Goal: Transaction & Acquisition: Book appointment/travel/reservation

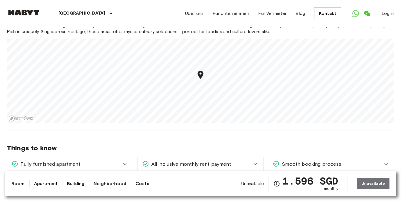
scroll to position [382, 0]
click at [370, 185] on div "Unavailable 1.596 SGD monthly Unavailable" at bounding box center [315, 184] width 148 height 16
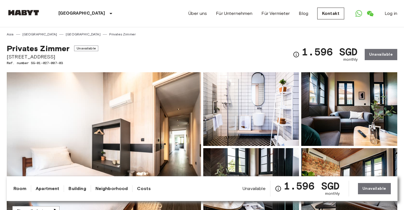
scroll to position [0, 0]
click at [377, 54] on div "1.596 SGD monthly Unavailable" at bounding box center [345, 55] width 105 height 22
click at [207, 51] on div "Privates Zimmer Unavailable 467D Joo Chiat Road Ref. number SG-01-027-007-03 1.…" at bounding box center [202, 51] width 391 height 29
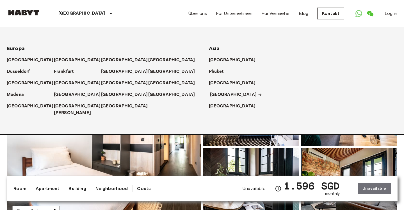
click at [217, 96] on p "[GEOGRAPHIC_DATA]" at bounding box center [233, 94] width 47 height 7
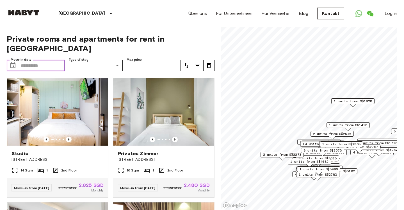
click at [42, 60] on input "Move-in date" at bounding box center [43, 65] width 44 height 11
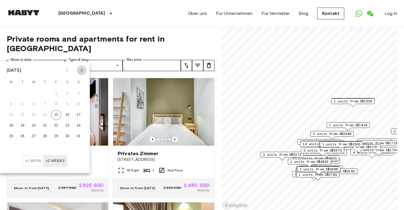
click at [81, 69] on icon "Next month" at bounding box center [81, 70] width 7 height 7
click at [12, 113] on button "15" at bounding box center [11, 115] width 10 height 10
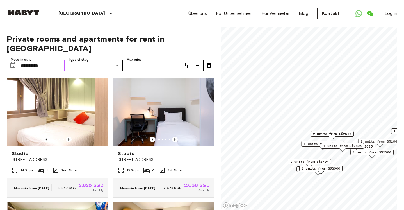
click at [48, 60] on input "**********" at bounding box center [43, 65] width 44 height 11
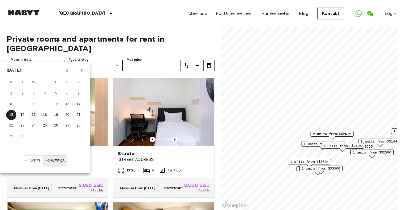
click at [30, 114] on button "17" at bounding box center [34, 115] width 10 height 10
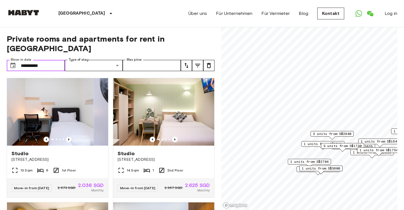
click at [12, 62] on icon "Choose date, selected date is 17 Sep 2025" at bounding box center [13, 65] width 7 height 7
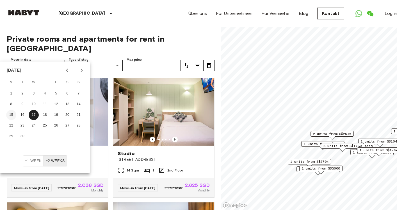
click at [13, 116] on button "15" at bounding box center [11, 115] width 10 height 10
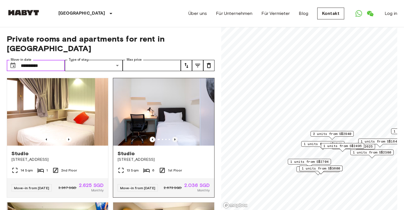
click at [175, 138] on icon "Previous image" at bounding box center [175, 139] width 1 height 2
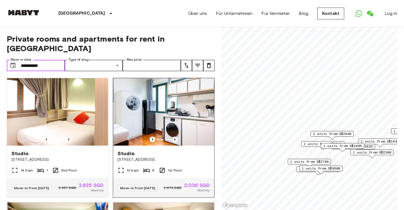
click at [175, 138] on icon "Previous image" at bounding box center [175, 139] width 1 height 2
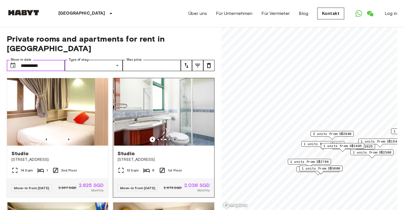
click at [175, 138] on icon "Previous image" at bounding box center [175, 139] width 1 height 2
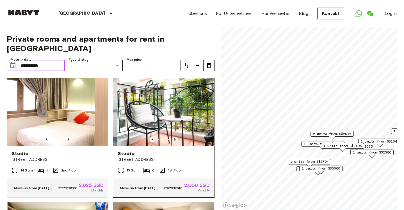
click at [175, 138] on icon "Previous image" at bounding box center [175, 139] width 1 height 2
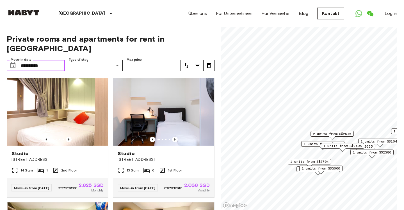
click at [45, 60] on input "**********" at bounding box center [43, 65] width 44 height 11
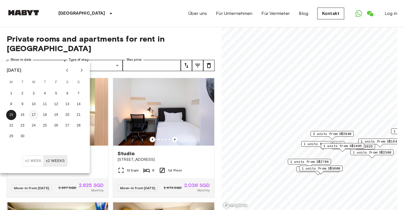
click at [35, 114] on button "17" at bounding box center [34, 115] width 10 height 10
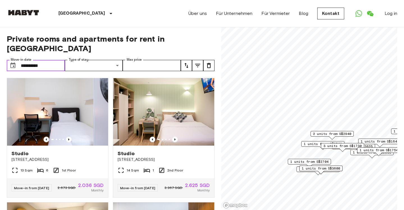
type input "**********"
click at [69, 137] on icon "Previous image" at bounding box center [69, 140] width 6 height 6
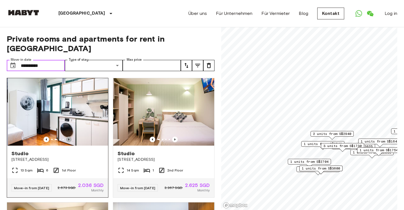
click at [69, 137] on icon "Previous image" at bounding box center [69, 140] width 6 height 6
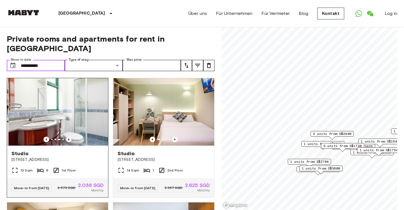
click at [69, 137] on icon "Previous image" at bounding box center [69, 140] width 6 height 6
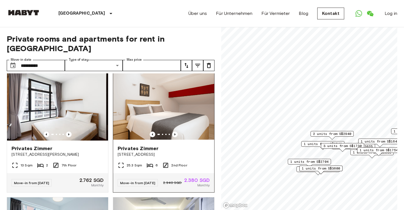
scroll to position [250, 0]
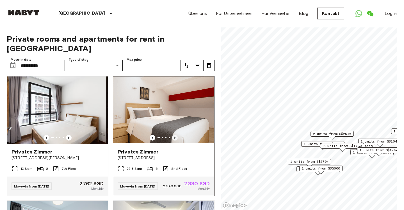
click at [175, 136] on icon "Previous image" at bounding box center [175, 138] width 6 height 6
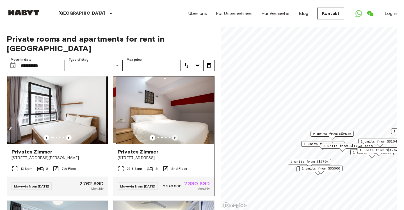
click at [175, 137] on icon "Previous image" at bounding box center [175, 138] width 1 height 2
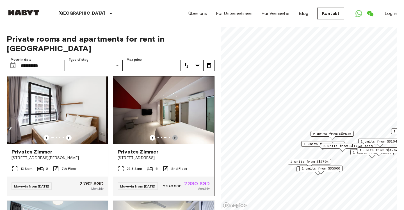
click at [176, 136] on icon "Previous image" at bounding box center [175, 138] width 6 height 6
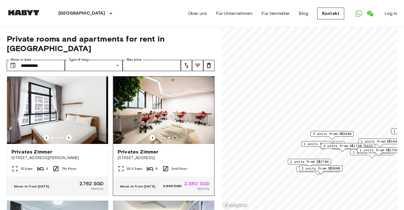
click at [176, 136] on icon "Previous image" at bounding box center [175, 138] width 6 height 6
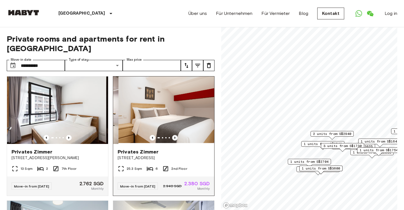
click at [176, 136] on icon "Previous image" at bounding box center [175, 138] width 6 height 6
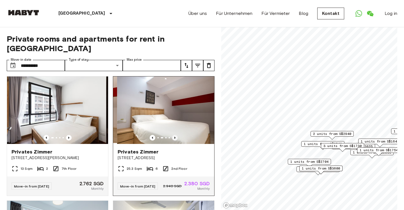
click at [176, 136] on icon "Previous image" at bounding box center [175, 138] width 6 height 6
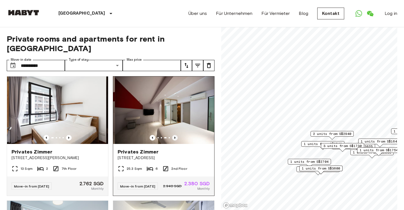
click at [176, 136] on icon "Previous image" at bounding box center [175, 138] width 6 height 6
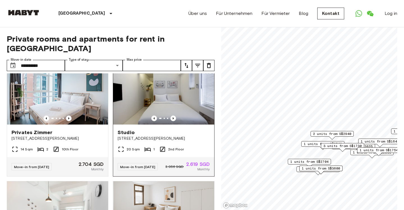
scroll to position [392, 0]
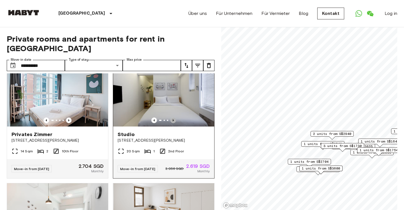
click at [174, 121] on icon "Previous image" at bounding box center [174, 120] width 6 height 6
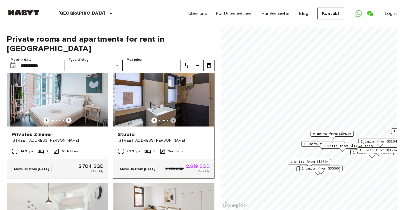
click at [174, 121] on icon "Previous image" at bounding box center [174, 120] width 6 height 6
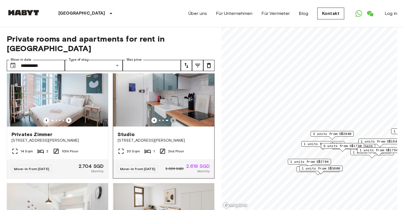
click at [174, 121] on icon "Previous image" at bounding box center [174, 120] width 6 height 6
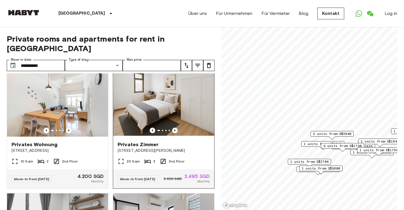
scroll to position [501, 0]
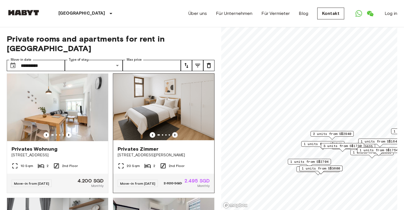
click at [174, 138] on icon "Previous image" at bounding box center [175, 135] width 6 height 6
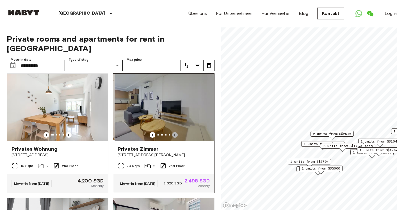
click at [174, 138] on icon "Previous image" at bounding box center [175, 135] width 6 height 6
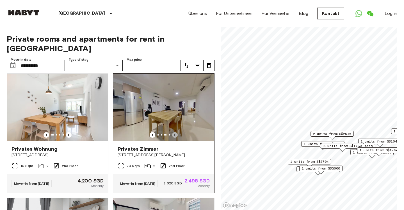
click at [174, 138] on icon "Previous image" at bounding box center [175, 135] width 6 height 6
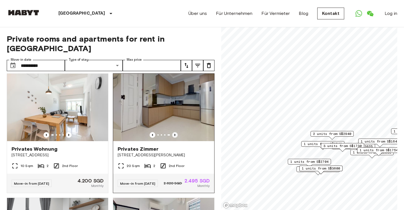
click at [174, 138] on icon "Previous image" at bounding box center [175, 135] width 6 height 6
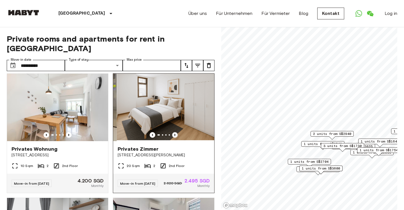
click at [174, 138] on icon "Previous image" at bounding box center [175, 135] width 6 height 6
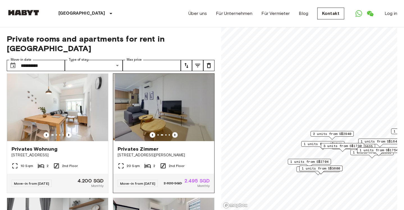
click at [174, 138] on icon "Previous image" at bounding box center [175, 135] width 6 height 6
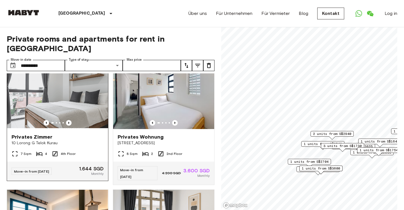
scroll to position [636, 0]
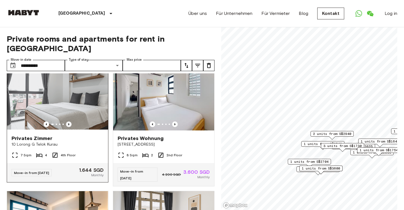
click at [70, 127] on icon "Previous image" at bounding box center [69, 124] width 6 height 6
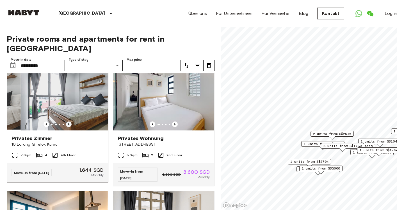
click at [70, 127] on icon "Previous image" at bounding box center [69, 124] width 6 height 6
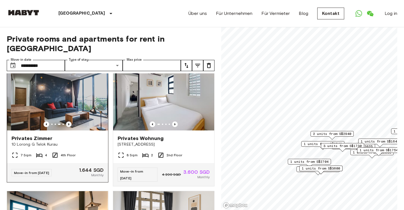
click at [70, 127] on icon "Previous image" at bounding box center [69, 124] width 6 height 6
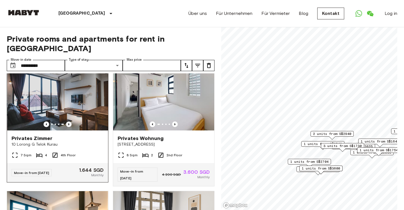
click at [70, 127] on icon "Previous image" at bounding box center [69, 124] width 6 height 6
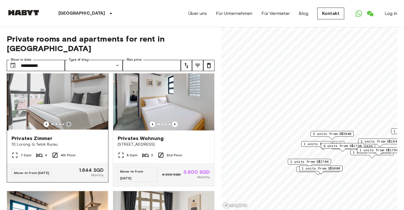
click at [70, 127] on icon "Previous image" at bounding box center [69, 124] width 6 height 6
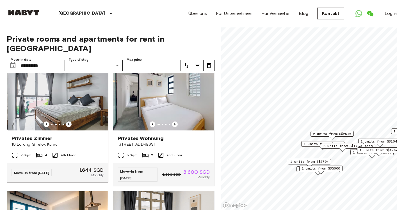
click at [70, 127] on icon "Previous image" at bounding box center [69, 124] width 6 height 6
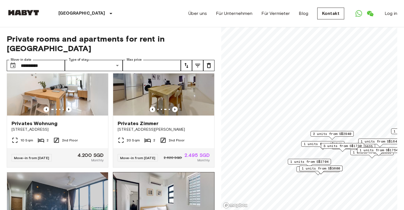
scroll to position [505, 0]
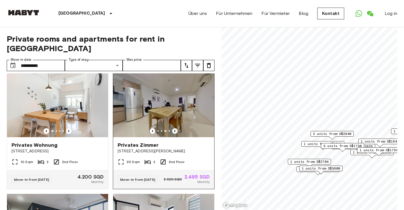
click at [178, 134] on icon "Previous image" at bounding box center [175, 131] width 6 height 6
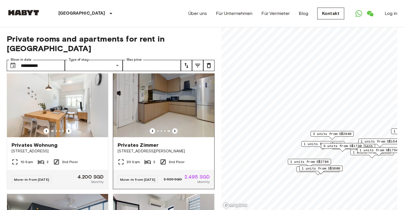
click at [178, 134] on icon "Previous image" at bounding box center [175, 131] width 6 height 6
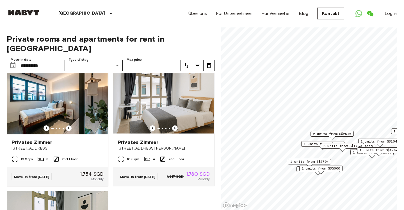
scroll to position [759, 0]
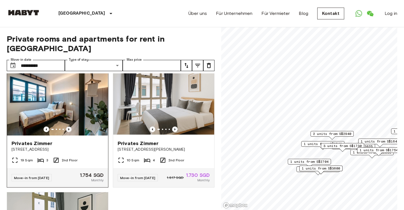
click at [70, 132] on icon "Previous image" at bounding box center [69, 129] width 6 height 6
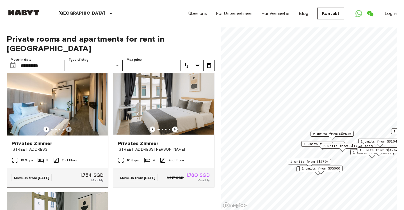
click at [70, 132] on icon "Previous image" at bounding box center [69, 129] width 6 height 6
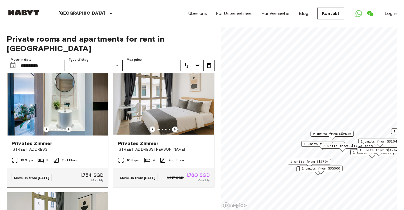
click at [70, 132] on icon "Previous image" at bounding box center [69, 129] width 6 height 6
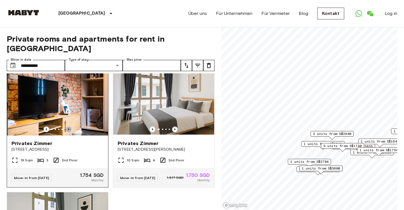
click at [70, 132] on icon "Previous image" at bounding box center [69, 129] width 6 height 6
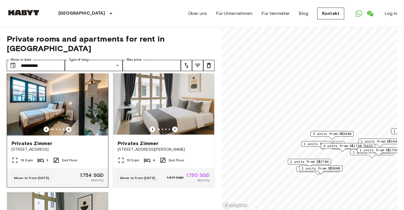
click at [70, 132] on icon "Previous image" at bounding box center [69, 129] width 6 height 6
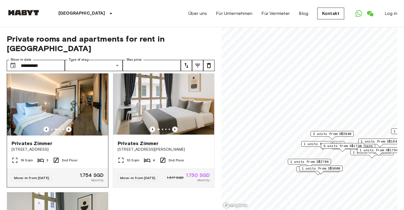
click at [70, 132] on icon "Previous image" at bounding box center [69, 129] width 6 height 6
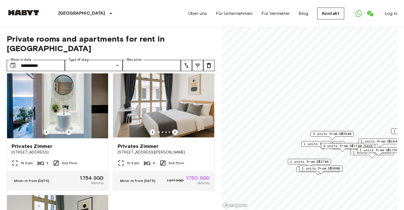
scroll to position [739, 0]
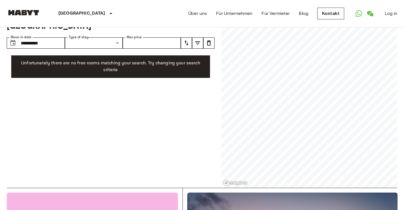
scroll to position [22, 0]
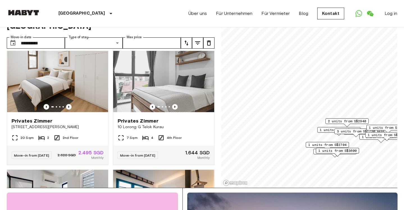
scroll to position [502, 0]
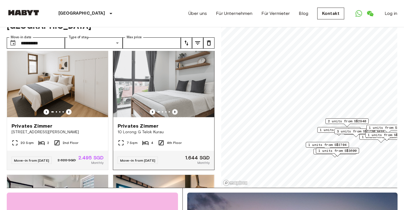
click at [176, 115] on icon "Previous image" at bounding box center [175, 112] width 6 height 6
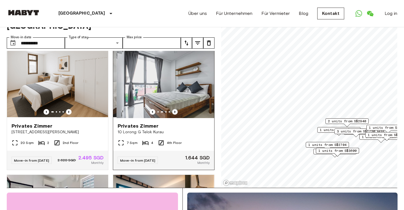
click at [176, 115] on icon "Previous image" at bounding box center [175, 112] width 6 height 6
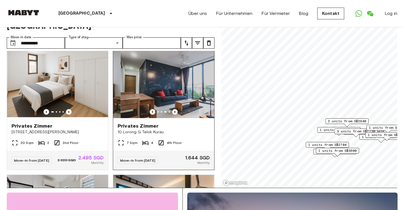
click at [176, 115] on icon "Previous image" at bounding box center [175, 112] width 6 height 6
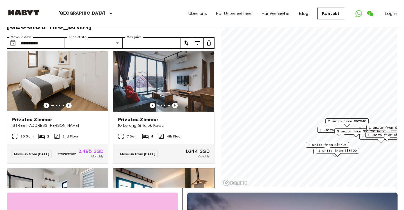
scroll to position [502, 0]
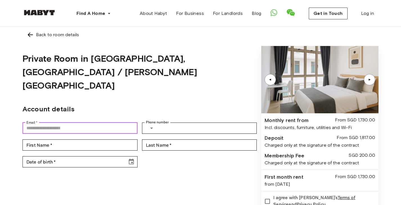
click at [85, 123] on input "Email   *" at bounding box center [79, 128] width 115 height 11
type input "**********"
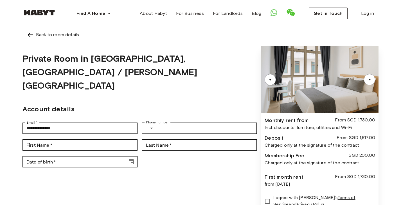
click at [51, 31] on link "Back to room details" at bounding box center [200, 35] width 356 height 16
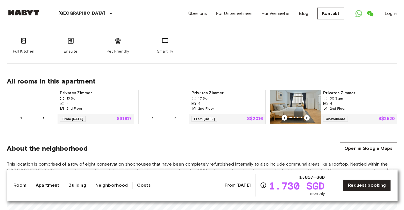
scroll to position [366, 0]
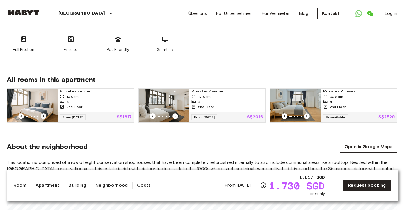
click at [44, 115] on icon "Previous image" at bounding box center [43, 116] width 1 height 2
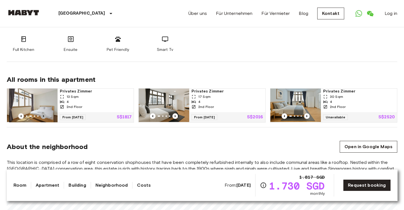
click at [44, 115] on icon "Previous image" at bounding box center [43, 116] width 1 height 2
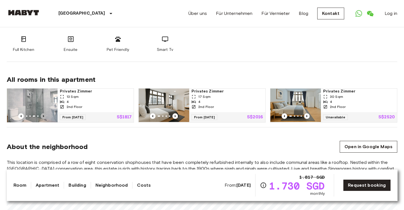
click at [44, 115] on icon "Previous image" at bounding box center [43, 116] width 1 height 2
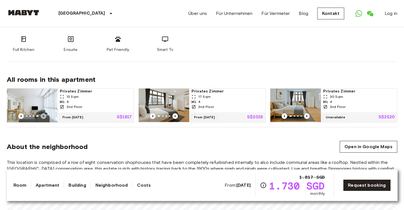
click at [44, 115] on icon "Previous image" at bounding box center [43, 116] width 1 height 2
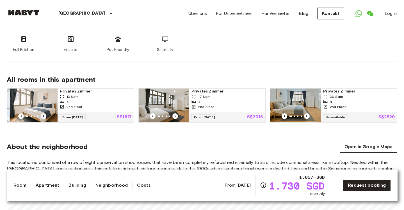
click at [44, 115] on icon "Previous image" at bounding box center [43, 116] width 1 height 2
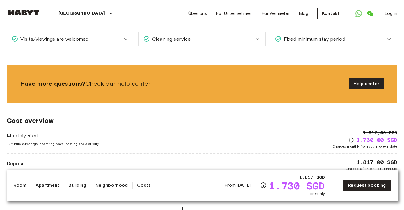
scroll to position [654, 0]
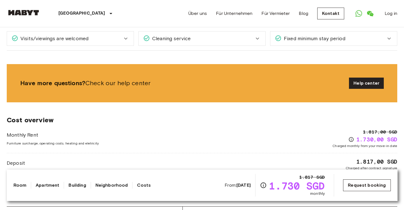
click at [358, 180] on link "Request booking" at bounding box center [366, 185] width 47 height 12
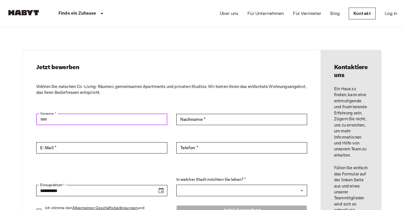
click at [93, 121] on input "Vorname *" at bounding box center [101, 119] width 131 height 11
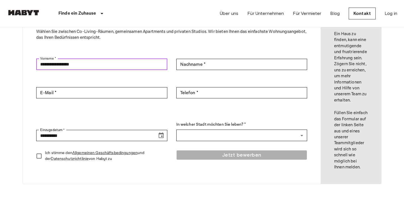
scroll to position [65, 0]
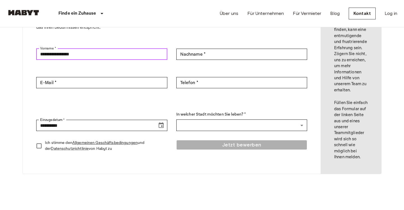
drag, startPoint x: 130, startPoint y: 58, endPoint x: 59, endPoint y: 51, distance: 71.1
click at [59, 51] on input "**********" at bounding box center [101, 54] width 131 height 11
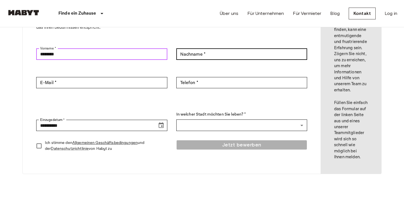
type input "********"
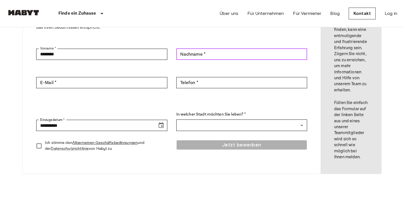
click at [205, 54] on input "Nachname *" at bounding box center [241, 54] width 131 height 11
type input "********"
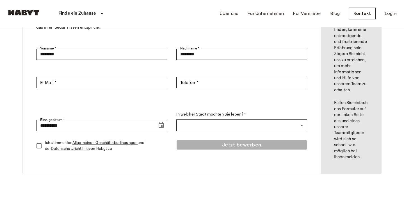
click at [65, 76] on div "**********" at bounding box center [172, 79] width 298 height 189
click at [62, 85] on input "E-Mail *" at bounding box center [101, 82] width 131 height 11
type input "*"
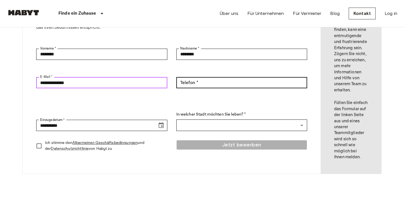
type input "**********"
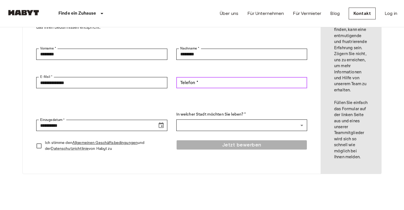
click at [189, 81] on div "Telefon * Telefon *" at bounding box center [241, 82] width 131 height 11
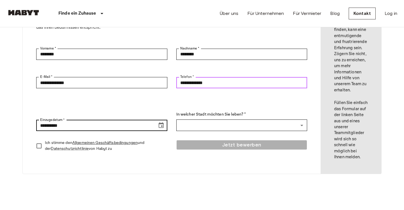
type input "**********"
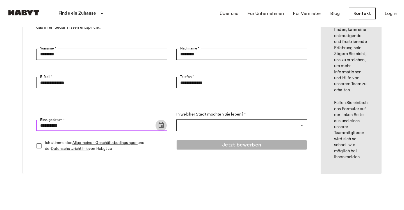
click at [163, 122] on icon "Choose date, selected date is Aug 16, 2025" at bounding box center [161, 125] width 5 height 6
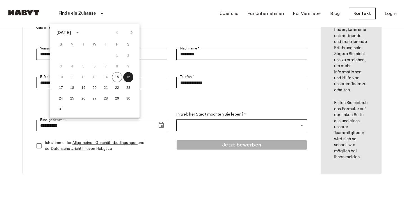
click at [132, 34] on icon "Next month" at bounding box center [131, 32] width 7 height 7
click at [80, 77] on button "16" at bounding box center [83, 77] width 10 height 10
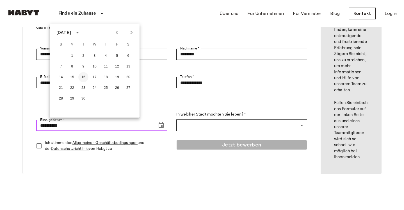
type input "**********"
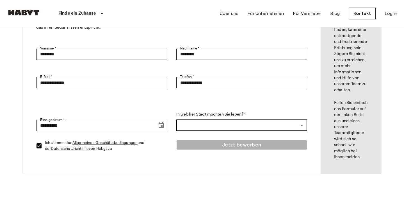
click at [199, 123] on body "**********" at bounding box center [202, 192] width 404 height 515
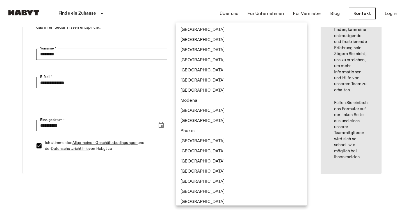
scroll to position [62, 0]
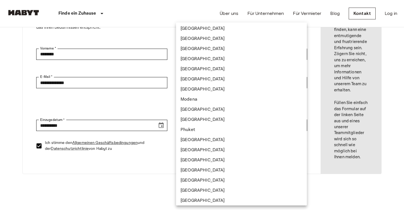
click at [199, 160] on li "Singapur" at bounding box center [241, 160] width 131 height 10
type input "*********"
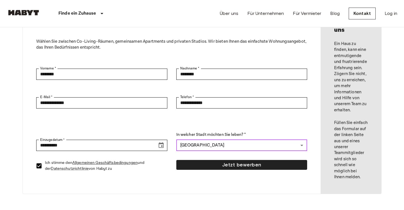
scroll to position [45, 0]
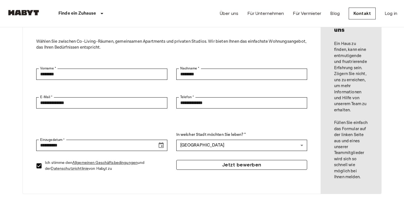
click at [194, 165] on button "Jetzt bewerben" at bounding box center [241, 165] width 131 height 10
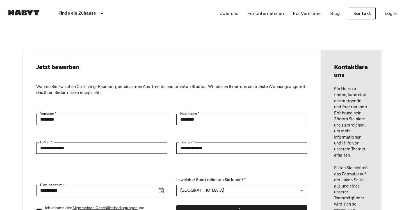
scroll to position [-1, 0]
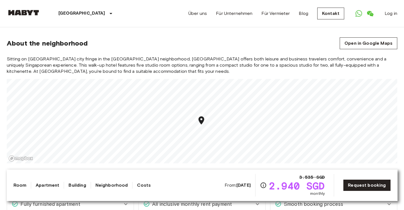
scroll to position [492, 0]
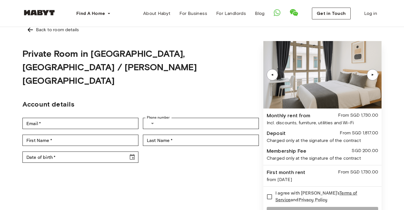
scroll to position [4, 0]
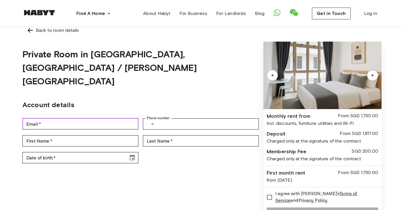
click at [62, 118] on input "Email   *" at bounding box center [80, 123] width 116 height 11
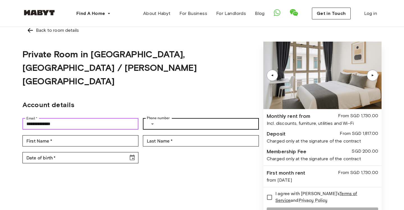
type input "**********"
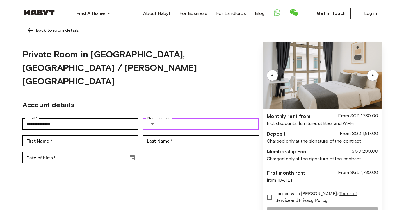
click at [179, 118] on input "Phone number" at bounding box center [209, 123] width 99 height 11
type input "*"
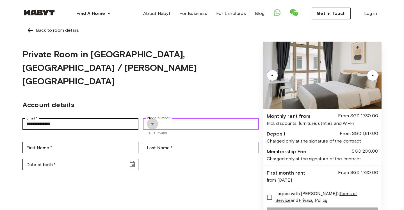
click at [153, 121] on icon "Select country" at bounding box center [152, 124] width 7 height 7
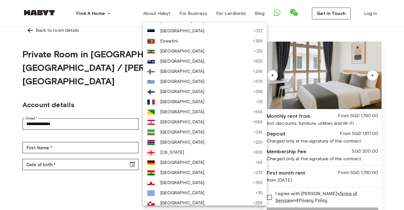
scroll to position [700, 0]
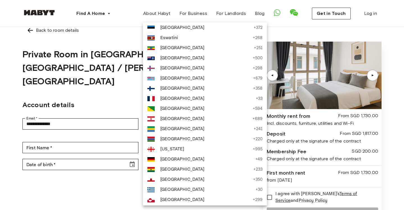
click at [168, 159] on span "Germany" at bounding box center [206, 159] width 92 height 7
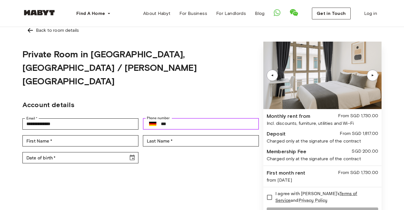
click at [193, 118] on input "***" at bounding box center [210, 123] width 98 height 11
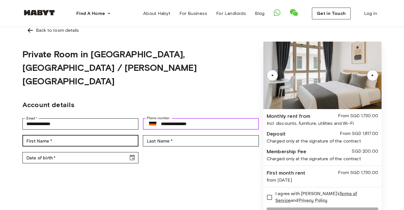
type input "**********"
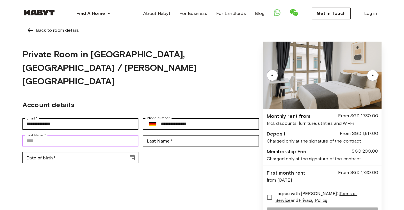
click at [44, 135] on input "First Name   *" at bounding box center [80, 140] width 116 height 11
type input "********"
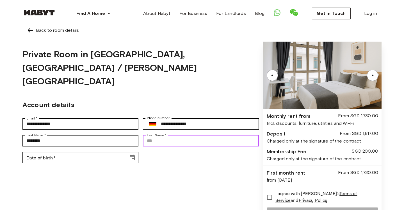
click at [152, 135] on input "Last Name   *" at bounding box center [201, 140] width 116 height 11
type input "********"
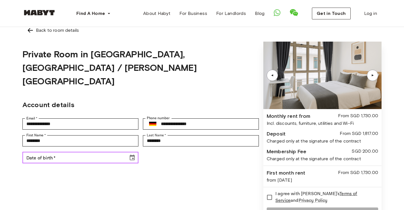
click at [61, 152] on input "Date of birth   *" at bounding box center [73, 157] width 102 height 11
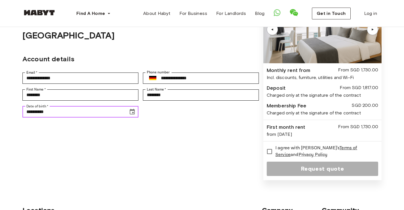
scroll to position [65, 0]
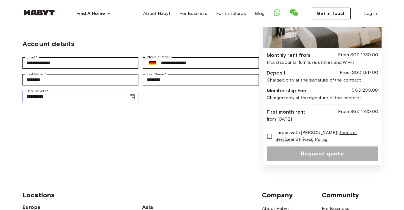
type input "**********"
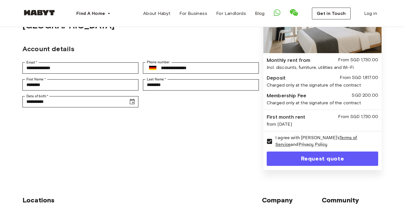
scroll to position [62, 0]
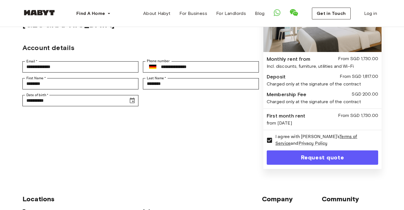
click at [286, 162] on button "Request quote" at bounding box center [323, 157] width 112 height 14
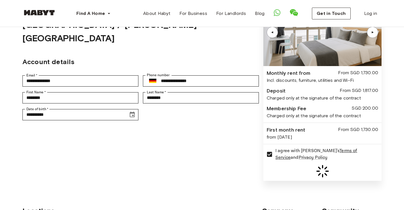
scroll to position [48, 0]
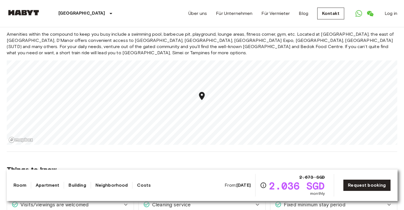
scroll to position [488, 0]
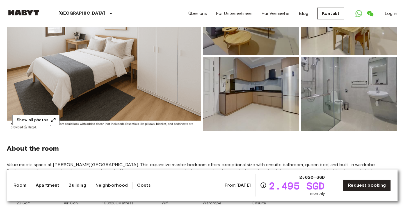
scroll to position [100, 0]
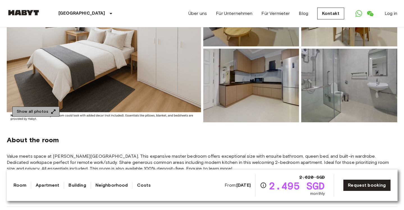
click at [55, 109] on icon "button" at bounding box center [54, 112] width 6 height 6
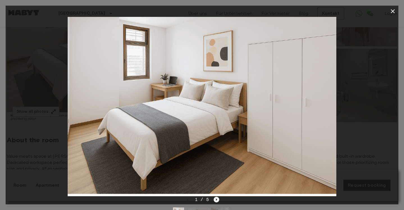
click at [217, 202] on div "1 / 5" at bounding box center [202, 199] width 35 height 7
click at [216, 198] on icon "Next image" at bounding box center [217, 200] width 6 height 6
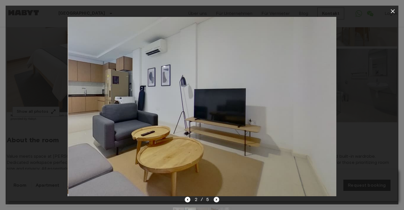
click at [216, 198] on icon "Next image" at bounding box center [217, 200] width 6 height 6
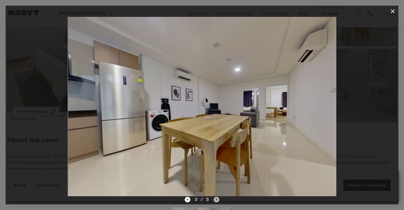
click at [216, 198] on icon "Next image" at bounding box center [217, 200] width 6 height 6
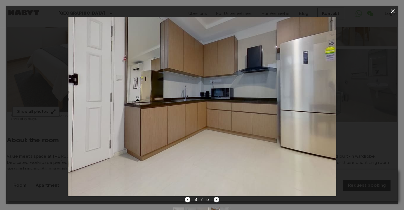
click at [218, 197] on icon "Next image" at bounding box center [217, 200] width 6 height 6
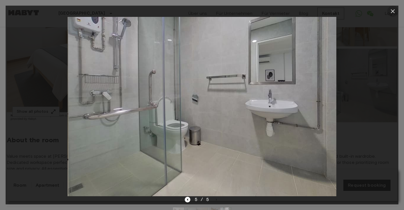
click at [397, 10] on button "button" at bounding box center [393, 11] width 11 height 11
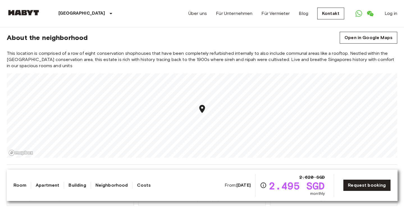
scroll to position [410, 0]
click at [232, 84] on div "This location is comprised of a row of eight conservation shophouses that have …" at bounding box center [202, 103] width 391 height 107
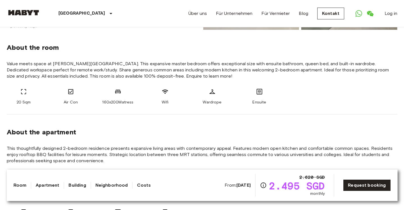
scroll to position [35, 0]
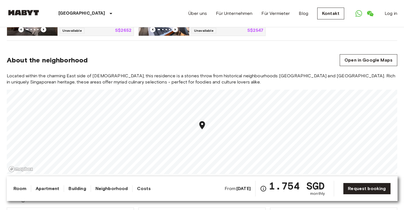
scroll to position [331, 0]
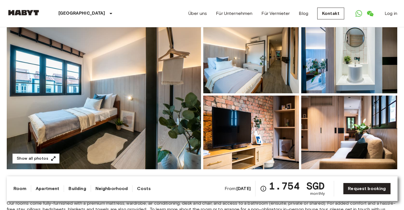
scroll to position [53, 0]
click at [56, 155] on button "Show all photos" at bounding box center [35, 158] width 47 height 10
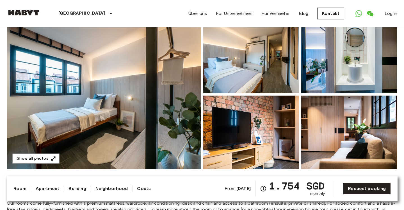
click at [347, 195] on div "From: Oct 1 2025 1.754 SGD monthly Request booking" at bounding box center [308, 189] width 166 height 16
click at [347, 191] on link "Request booking" at bounding box center [366, 189] width 47 height 12
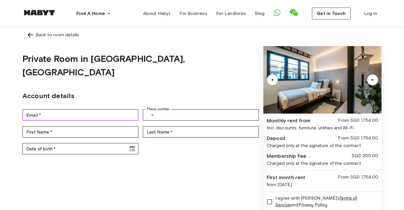
click at [77, 109] on input "Email   *" at bounding box center [80, 114] width 116 height 11
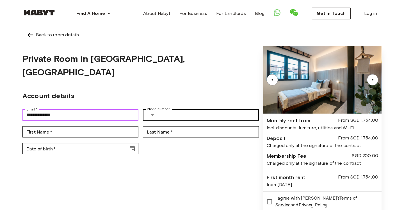
type input "**********"
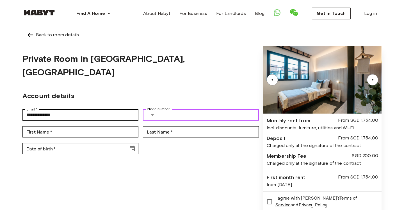
click at [166, 109] on input "Phone number" at bounding box center [209, 114] width 99 height 11
click at [152, 114] on icon "Select country" at bounding box center [152, 114] width 3 height 1
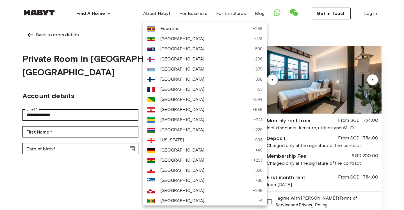
scroll to position [711, 0]
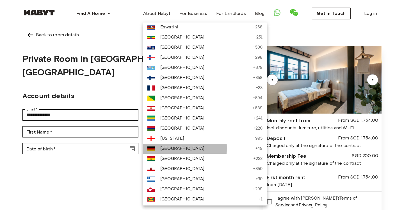
click at [173, 148] on span "Germany" at bounding box center [206, 148] width 92 height 7
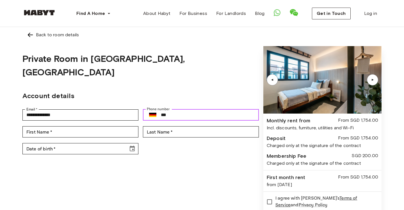
click at [188, 109] on input "***" at bounding box center [210, 114] width 98 height 11
type input "**********"
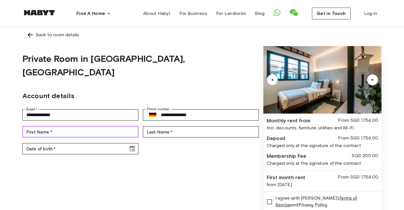
click at [57, 126] on input "First Name   *" at bounding box center [80, 131] width 116 height 11
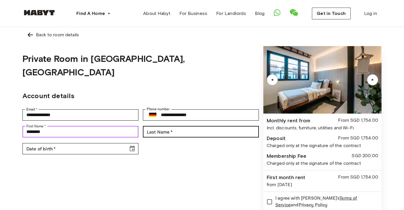
type input "********"
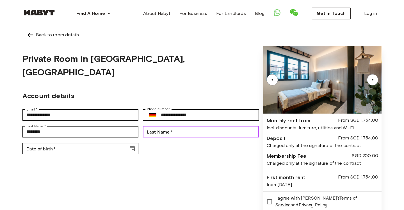
click at [156, 126] on input "Last Name   *" at bounding box center [201, 131] width 116 height 11
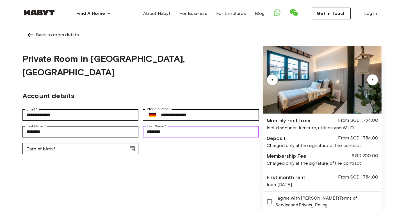
type input "********"
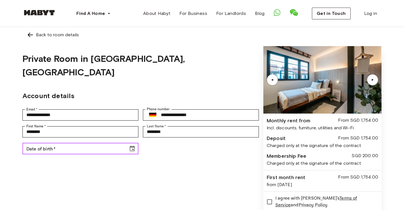
click at [56, 143] on input "Date of birth   *" at bounding box center [73, 148] width 102 height 11
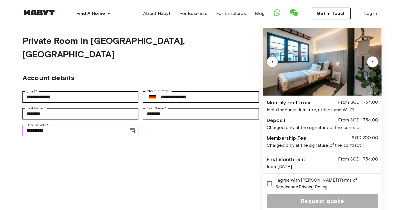
scroll to position [24, 0]
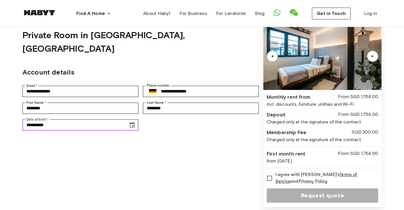
type input "**********"
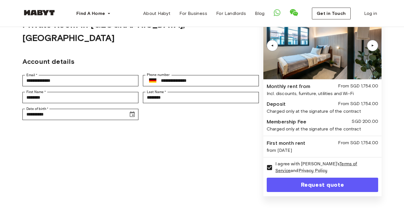
scroll to position [35, 0]
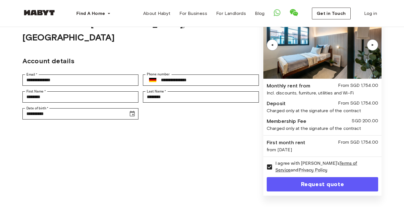
click at [292, 192] on div "▲ ▲ Monthly rent from From SGD 1,754.00 Incl. discounts, furniture, utilities a…" at bounding box center [323, 103] width 118 height 184
click at [289, 185] on button "Request quote" at bounding box center [323, 184] width 112 height 14
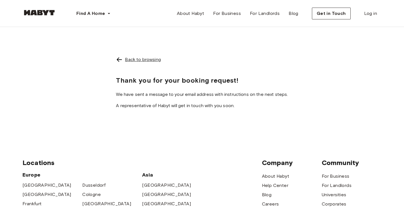
click at [147, 61] on div "Back to browsing" at bounding box center [143, 59] width 36 height 7
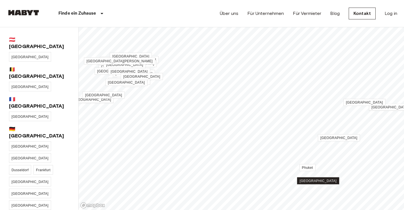
click at [320, 182] on span "[GEOGRAPHIC_DATA]" at bounding box center [318, 181] width 37 height 4
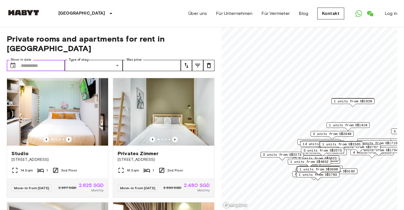
click at [48, 60] on input "Move-in date" at bounding box center [43, 65] width 44 height 11
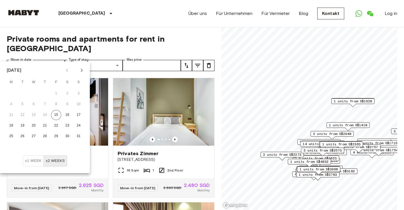
click at [81, 72] on icon "Next month" at bounding box center [81, 70] width 7 height 7
click at [24, 113] on button "16" at bounding box center [22, 115] width 10 height 10
type input "**********"
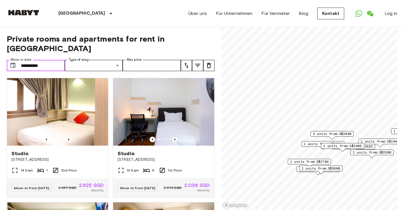
click at [48, 60] on input "**********" at bounding box center [43, 65] width 44 height 11
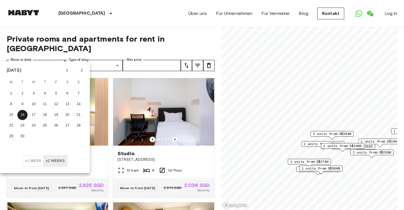
click at [33, 158] on button "±1 week" at bounding box center [33, 160] width 21 height 11
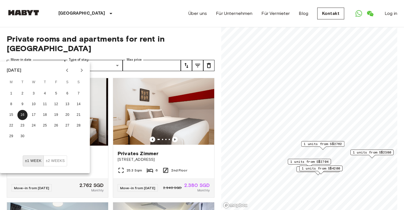
click at [3, 180] on div "Privates Zimmer 6 Sarkies Rd 13 Sqm 2 7th Floor Move-in from 09 Sep 25 2.762 SG…" at bounding box center [55, 135] width 106 height 124
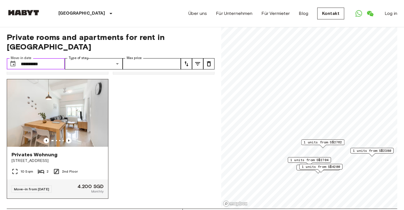
scroll to position [245, 0]
click at [71, 139] on icon "Previous image" at bounding box center [69, 141] width 6 height 6
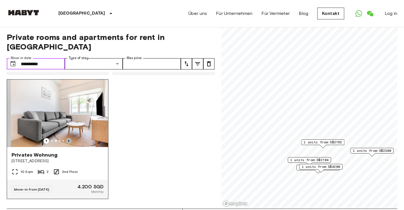
click at [71, 139] on icon "Previous image" at bounding box center [69, 141] width 6 height 6
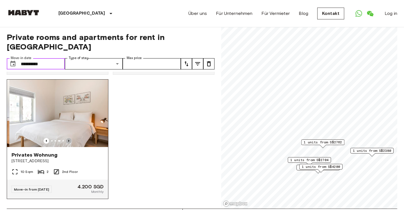
click at [71, 139] on icon "Previous image" at bounding box center [69, 141] width 6 height 6
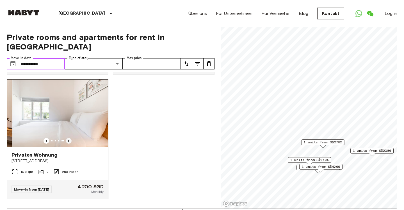
click at [71, 139] on icon "Previous image" at bounding box center [69, 141] width 6 height 6
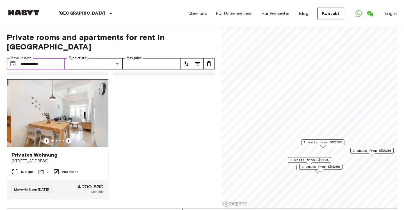
click at [71, 139] on icon "Previous image" at bounding box center [69, 141] width 6 height 6
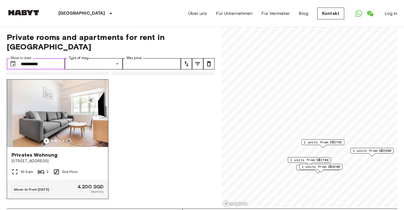
click at [71, 139] on icon "Previous image" at bounding box center [69, 141] width 6 height 6
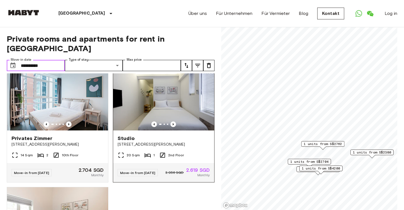
scroll to position [114, 0]
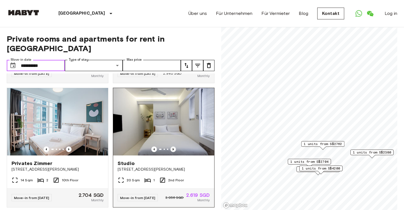
click at [175, 146] on icon "Previous image" at bounding box center [174, 149] width 6 height 6
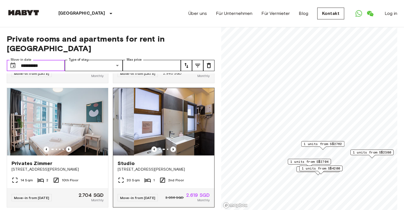
click at [175, 146] on icon "Previous image" at bounding box center [174, 149] width 6 height 6
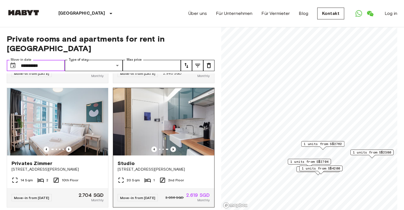
click at [175, 146] on icon "Previous image" at bounding box center [174, 149] width 6 height 6
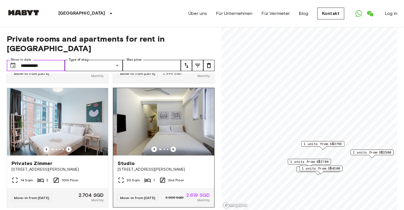
click at [175, 146] on icon "Previous image" at bounding box center [174, 149] width 6 height 6
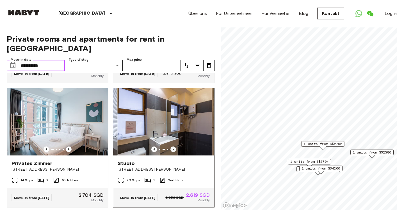
click at [175, 146] on icon "Previous image" at bounding box center [174, 149] width 6 height 6
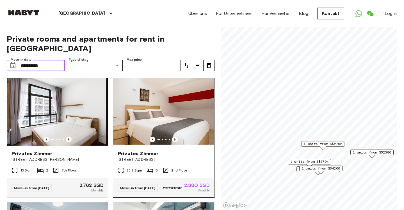
scroll to position [0, 0]
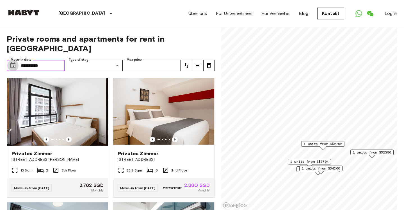
click at [13, 62] on icon "Choose date, selected date is 16 Sep 2025" at bounding box center [13, 65] width 7 height 7
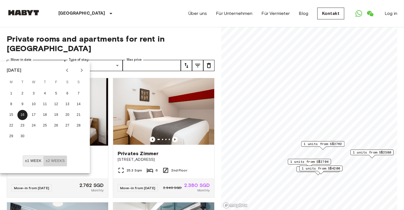
click at [51, 163] on button "±2 weeks" at bounding box center [56, 160] width 24 height 11
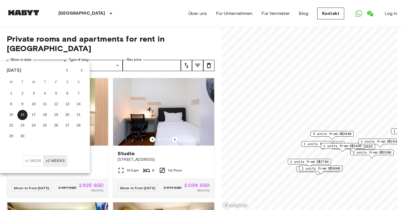
click at [2, 184] on div "Studio 115 Geylang Road Singapore 14 Sqm 1 2nd Floor Move-in from 02 Sep 25 3.3…" at bounding box center [55, 135] width 106 height 124
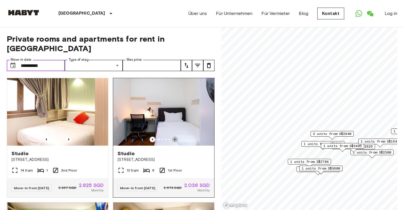
click at [175, 137] on icon "Previous image" at bounding box center [175, 140] width 6 height 6
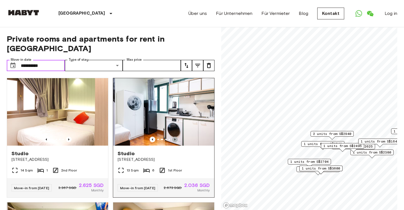
click at [175, 137] on icon "Previous image" at bounding box center [175, 140] width 6 height 6
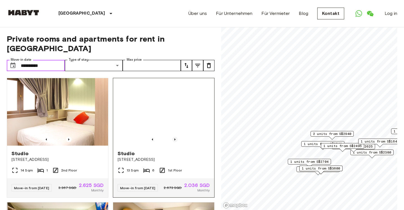
click at [175, 137] on icon "Previous image" at bounding box center [175, 140] width 6 height 6
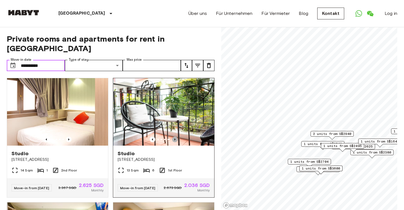
click at [175, 137] on icon "Previous image" at bounding box center [175, 140] width 6 height 6
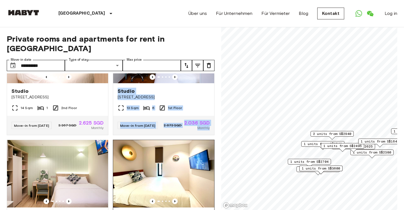
scroll to position [61, 0]
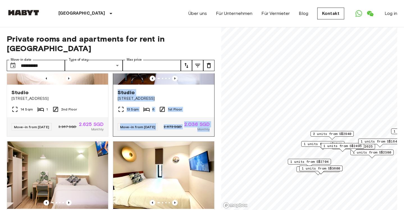
click at [196, 96] on span "171 TANAH MERAH KECHIL AVENUE, SINGAPORE 465713" at bounding box center [164, 99] width 92 height 6
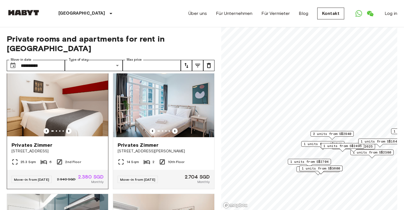
scroll to position [381, 0]
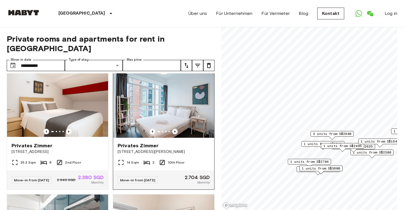
click at [175, 134] on icon "Previous image" at bounding box center [175, 132] width 6 height 6
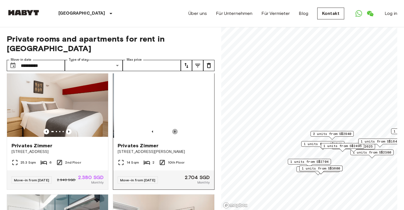
click at [175, 134] on icon "Previous image" at bounding box center [175, 132] width 6 height 6
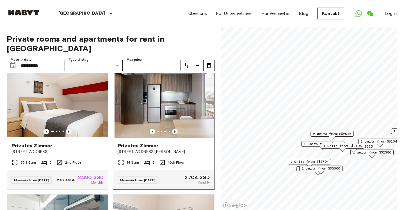
click at [175, 134] on icon "Previous image" at bounding box center [175, 132] width 6 height 6
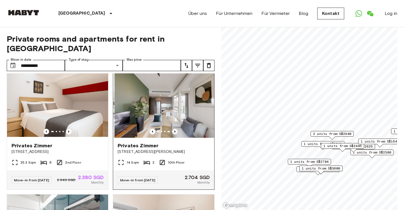
click at [175, 134] on icon "Previous image" at bounding box center [175, 132] width 6 height 6
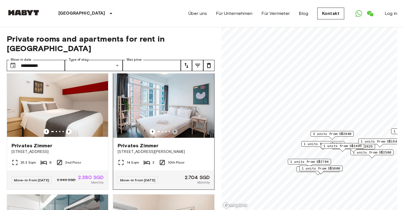
click at [175, 134] on icon "Previous image" at bounding box center [175, 132] width 6 height 6
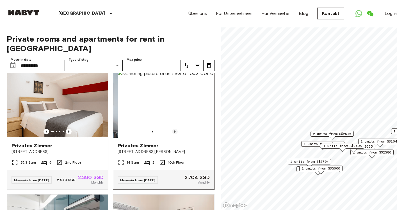
click at [175, 134] on icon "Previous image" at bounding box center [175, 132] width 6 height 6
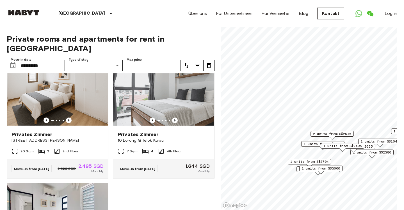
scroll to position [641, 0]
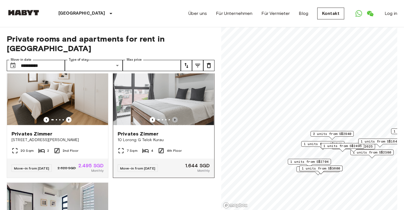
click at [176, 123] on icon "Previous image" at bounding box center [175, 120] width 6 height 6
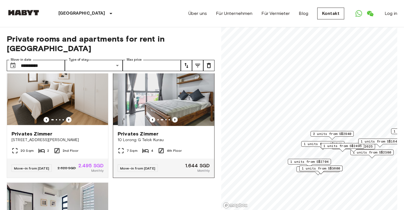
click at [176, 123] on icon "Previous image" at bounding box center [175, 120] width 6 height 6
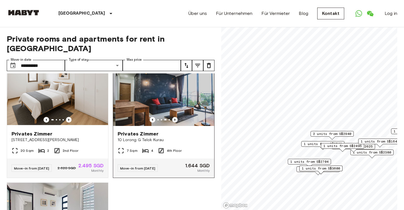
click at [176, 123] on icon "Previous image" at bounding box center [175, 120] width 6 height 6
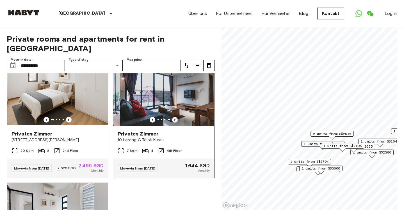
click at [176, 123] on icon "Previous image" at bounding box center [175, 120] width 6 height 6
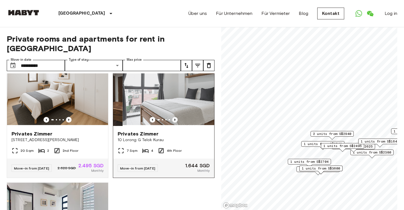
click at [176, 123] on icon "Previous image" at bounding box center [175, 120] width 6 height 6
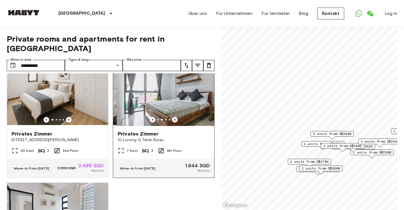
click at [176, 123] on icon "Previous image" at bounding box center [175, 120] width 6 height 6
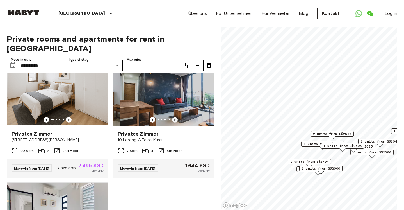
click at [176, 123] on icon "Previous image" at bounding box center [175, 120] width 6 height 6
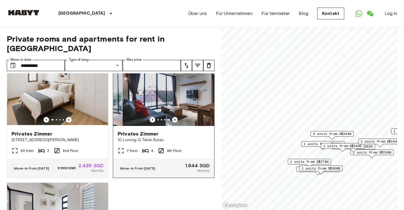
click at [176, 123] on icon "Previous image" at bounding box center [175, 120] width 6 height 6
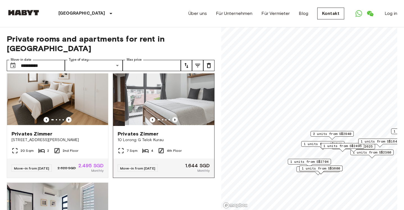
click at [176, 123] on icon "Previous image" at bounding box center [175, 120] width 6 height 6
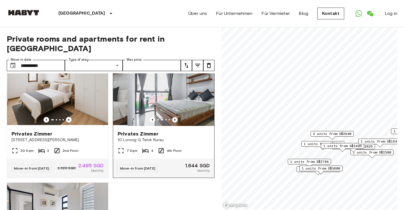
click at [176, 123] on icon "Previous image" at bounding box center [175, 120] width 6 height 6
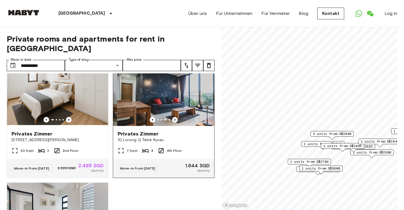
click at [176, 123] on icon "Previous image" at bounding box center [175, 120] width 6 height 6
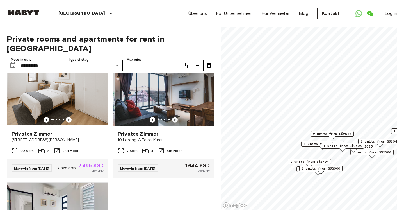
click at [176, 123] on icon "Previous image" at bounding box center [175, 120] width 6 height 6
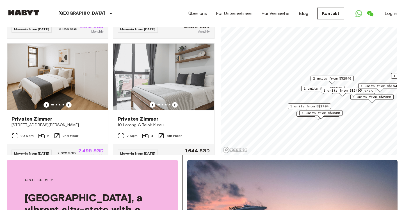
scroll to position [600, 0]
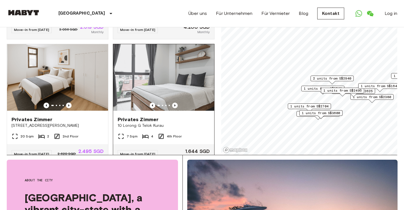
click at [155, 87] on img at bounding box center [163, 77] width 101 height 67
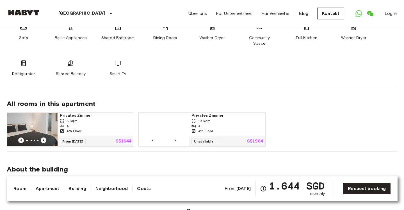
scroll to position [336, 0]
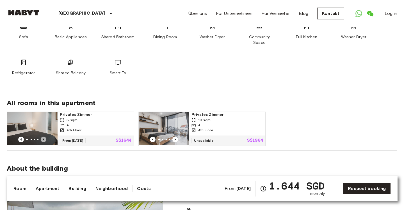
click at [45, 137] on icon "Previous image" at bounding box center [44, 140] width 6 height 6
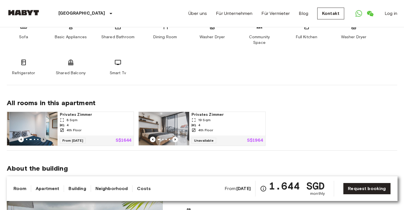
click at [45, 137] on icon "Previous image" at bounding box center [44, 140] width 6 height 6
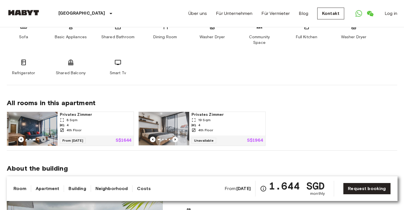
click at [45, 137] on icon "Previous image" at bounding box center [44, 140] width 6 height 6
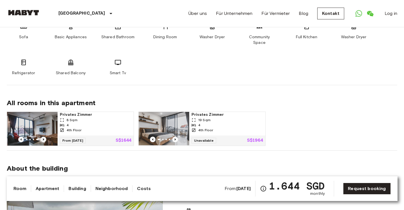
click at [45, 137] on icon "Previous image" at bounding box center [44, 140] width 6 height 6
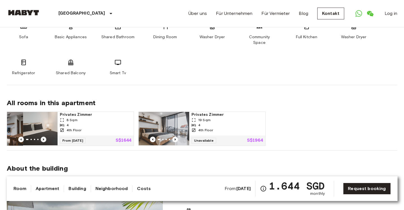
click at [45, 137] on icon "Previous image" at bounding box center [44, 140] width 6 height 6
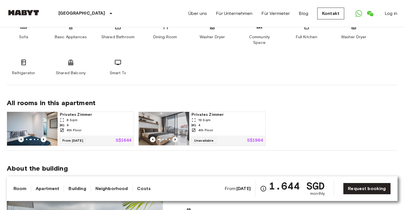
click at [177, 137] on icon "Previous image" at bounding box center [176, 140] width 6 height 6
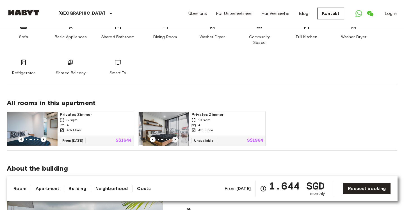
click at [177, 137] on icon "Previous image" at bounding box center [176, 140] width 6 height 6
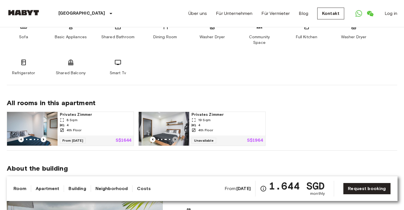
click at [177, 137] on icon "Previous image" at bounding box center [176, 140] width 6 height 6
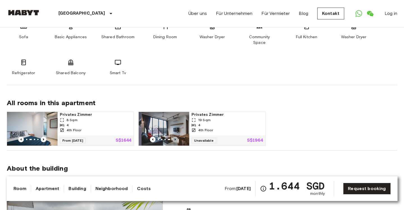
click at [177, 137] on icon "Previous image" at bounding box center [176, 140] width 6 height 6
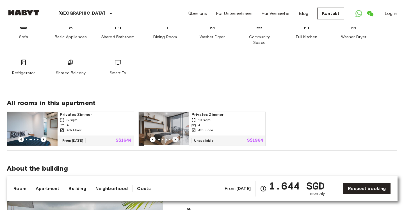
click at [177, 137] on icon "Previous image" at bounding box center [176, 140] width 6 height 6
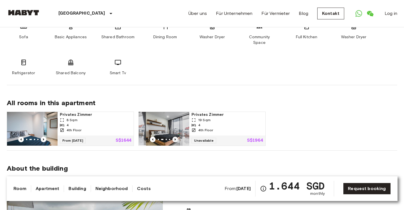
click at [177, 137] on icon "Previous image" at bounding box center [176, 140] width 6 height 6
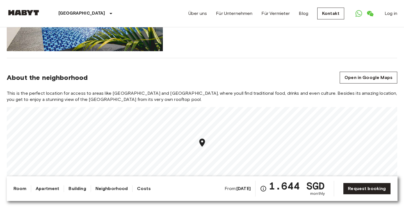
scroll to position [598, 0]
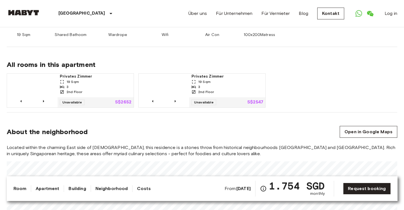
scroll to position [259, 0]
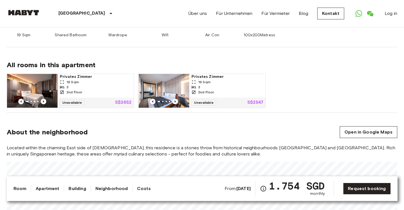
click at [285, 128] on div "About the neighborhood Open in Google Maps" at bounding box center [202, 132] width 391 height 12
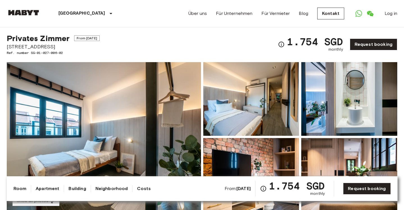
scroll to position [10, 0]
click at [280, 39] on div "1.754 SGD monthly" at bounding box center [310, 44] width 65 height 16
click at [282, 57] on div "Show all photos" at bounding box center [200, 132] width 393 height 159
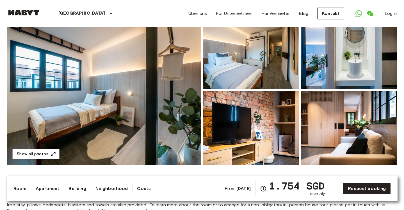
scroll to position [59, 0]
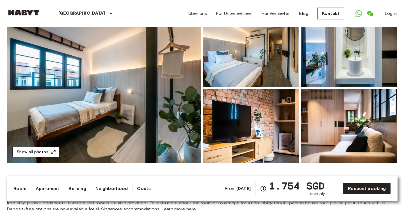
click at [58, 153] on button "Show all photos" at bounding box center [35, 152] width 47 height 10
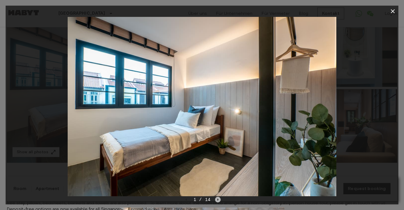
click at [217, 199] on icon "Next image" at bounding box center [218, 200] width 6 height 6
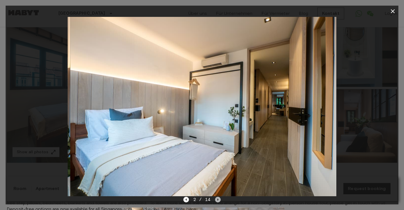
click at [217, 199] on icon "Next image" at bounding box center [218, 200] width 6 height 6
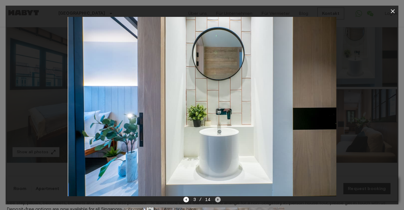
click at [217, 199] on icon "Next image" at bounding box center [218, 200] width 6 height 6
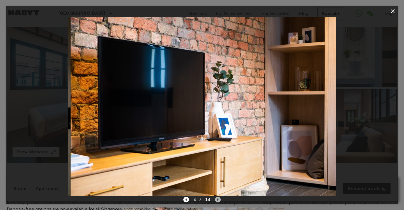
click at [217, 199] on icon "Next image" at bounding box center [218, 200] width 6 height 6
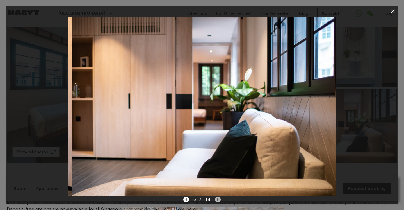
click at [217, 199] on icon "Next image" at bounding box center [218, 200] width 6 height 6
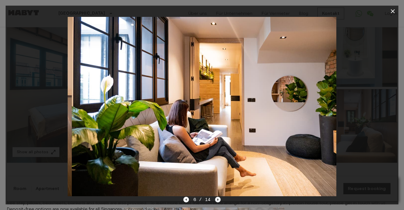
click at [217, 199] on icon "Next image" at bounding box center [218, 200] width 6 height 6
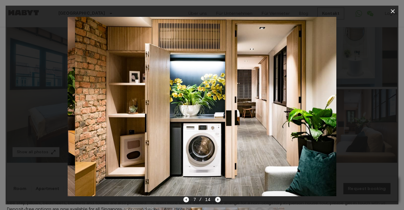
click at [217, 199] on icon "Next image" at bounding box center [218, 200] width 6 height 6
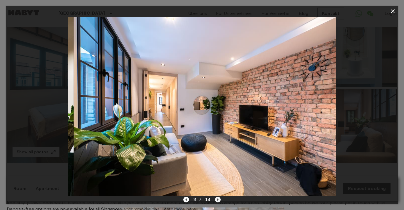
click at [217, 199] on icon "Next image" at bounding box center [218, 200] width 6 height 6
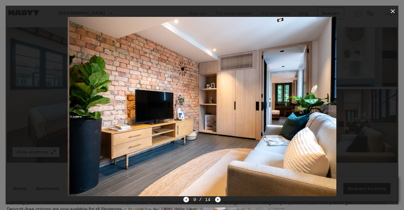
click at [217, 199] on icon "Next image" at bounding box center [218, 200] width 6 height 6
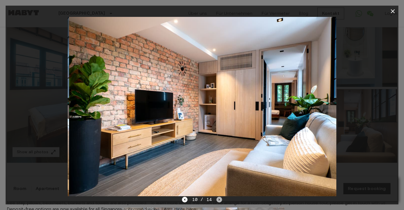
click at [217, 199] on icon "Next image" at bounding box center [220, 200] width 6 height 6
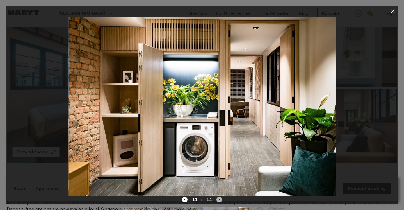
click at [217, 199] on icon "Next image" at bounding box center [220, 200] width 6 height 6
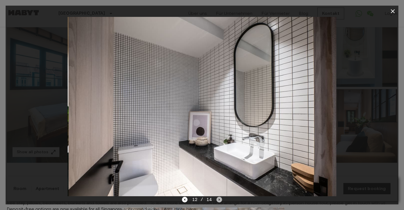
click at [217, 199] on icon "Next image" at bounding box center [220, 200] width 6 height 6
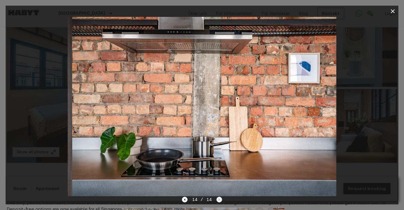
click at [217, 199] on div "14 / 14" at bounding box center [202, 199] width 40 height 7
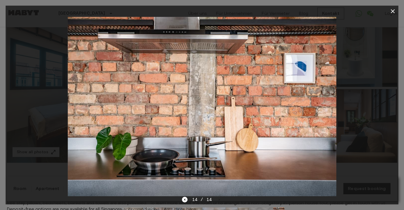
click at [381, 94] on div at bounding box center [202, 106] width 393 height 179
click at [394, 12] on icon "button" at bounding box center [393, 11] width 7 height 7
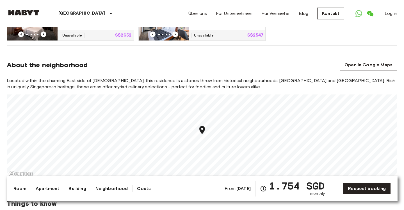
scroll to position [327, 0]
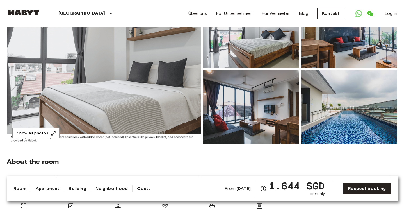
scroll to position [78, 0]
click at [47, 128] on button "Show all photos" at bounding box center [35, 133] width 47 height 10
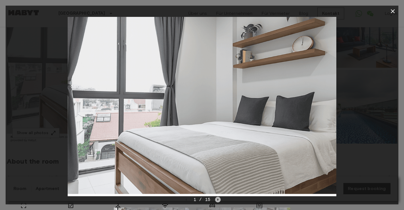
click at [218, 201] on icon "Next image" at bounding box center [218, 200] width 6 height 6
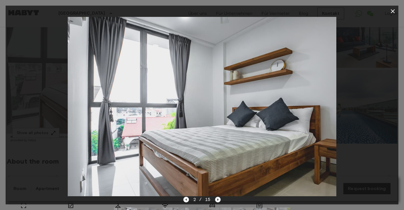
click at [218, 201] on icon "Next image" at bounding box center [218, 200] width 6 height 6
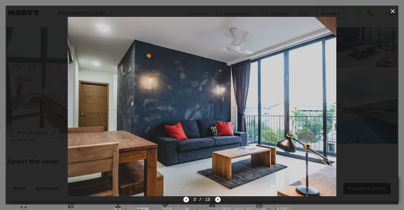
click at [218, 201] on icon "Next image" at bounding box center [218, 200] width 6 height 6
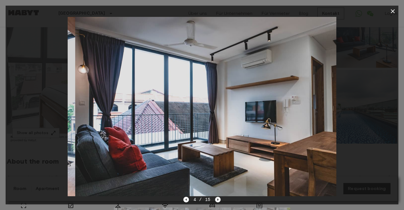
click at [218, 201] on icon "Next image" at bounding box center [218, 200] width 6 height 6
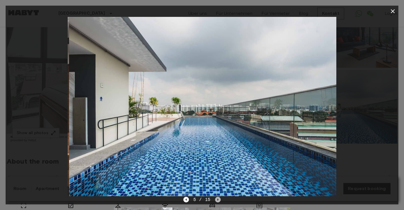
click at [219, 201] on icon "Next image" at bounding box center [218, 200] width 6 height 6
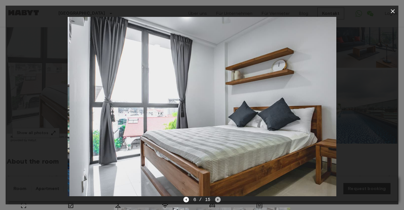
click at [219, 201] on icon "Next image" at bounding box center [218, 200] width 6 height 6
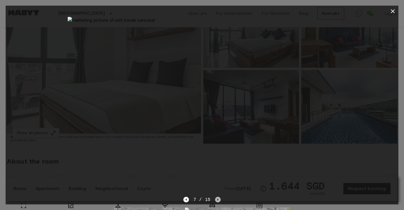
click at [219, 201] on icon "Next image" at bounding box center [218, 200] width 6 height 6
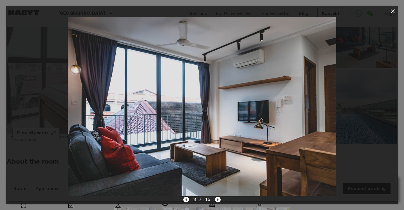
click at [222, 199] on div "8 / 15" at bounding box center [202, 209] width 393 height 27
click at [219, 199] on icon "Next image" at bounding box center [218, 200] width 6 height 6
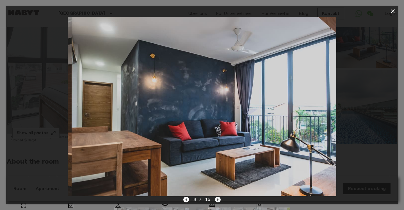
click at [219, 199] on icon "Next image" at bounding box center [218, 200] width 6 height 6
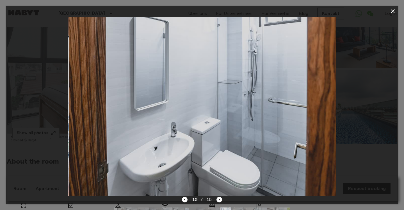
click at [354, 118] on div at bounding box center [202, 106] width 393 height 179
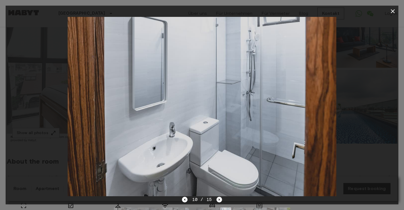
click at [391, 10] on icon "button" at bounding box center [393, 11] width 4 height 4
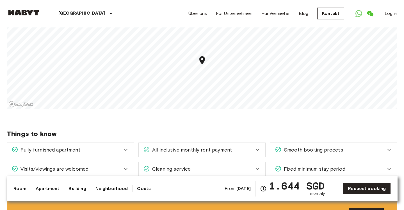
scroll to position [666, 0]
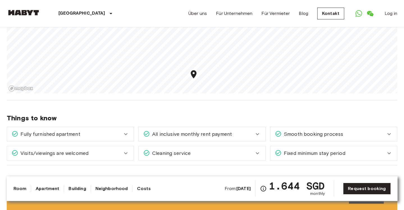
click at [243, 93] on section "About the neighborhood Open in Google Maps This is the perfect location for acc…" at bounding box center [202, 30] width 391 height 140
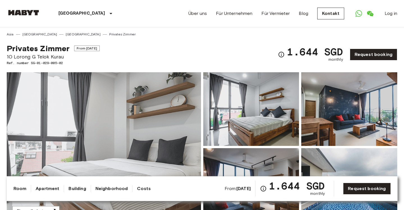
scroll to position [0, 0]
click at [356, 12] on icon "Open WhatsApp" at bounding box center [359, 13] width 7 height 7
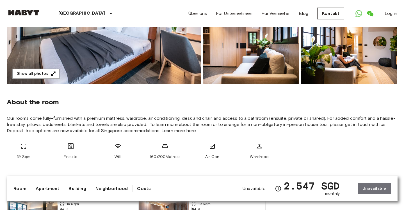
scroll to position [139, 0]
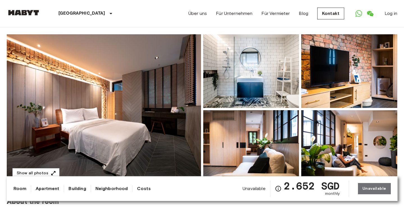
scroll to position [21, 0]
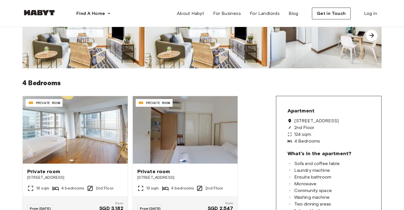
scroll to position [148, 0]
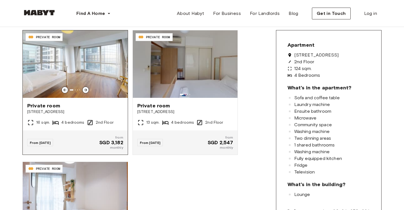
click at [85, 88] on icon at bounding box center [85, 90] width 4 height 4
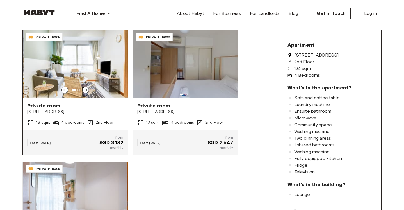
click at [85, 88] on icon at bounding box center [85, 90] width 4 height 4
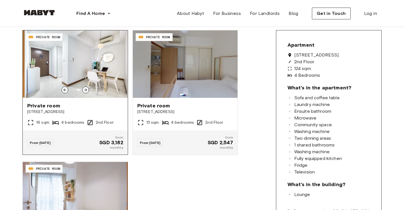
click at [85, 88] on icon at bounding box center [85, 90] width 4 height 4
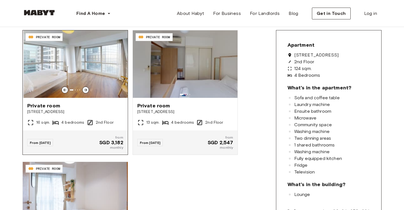
click at [85, 88] on icon at bounding box center [85, 90] width 4 height 4
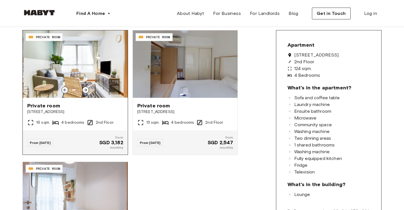
click at [85, 88] on icon at bounding box center [85, 90] width 4 height 4
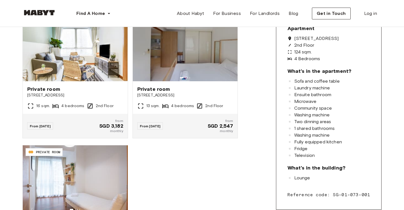
scroll to position [95, 0]
